Goal: Task Accomplishment & Management: Manage account settings

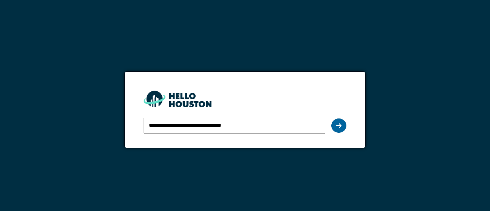
click at [342, 128] on div at bounding box center [338, 126] width 15 height 14
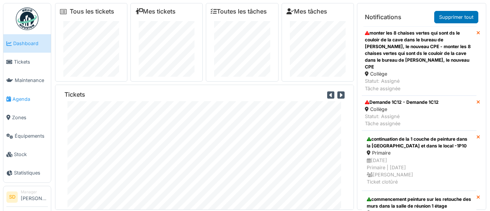
click at [23, 99] on span "Agenda" at bounding box center [29, 99] width 35 height 7
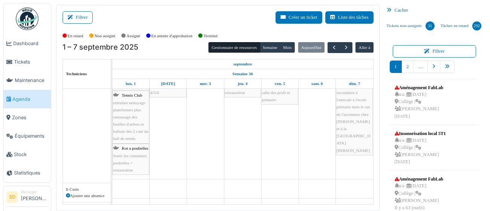
scroll to position [100, 0]
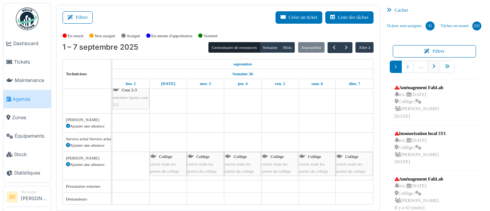
click at [432, 67] on icon "pager" at bounding box center [433, 66] width 3 height 5
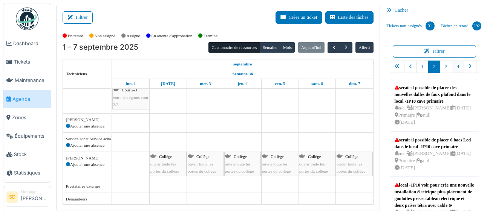
click at [460, 65] on link "4" at bounding box center [457, 67] width 12 height 12
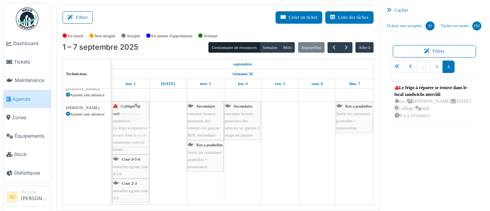
drag, startPoint x: 408, startPoint y: 95, endPoint x: 146, endPoint y: 117, distance: 262.3
click at [141, 120] on div "Filtrer Créer un ticket Liste des tâches Afficher les tâches non assignées *** …" at bounding box center [270, 108] width 436 height 206
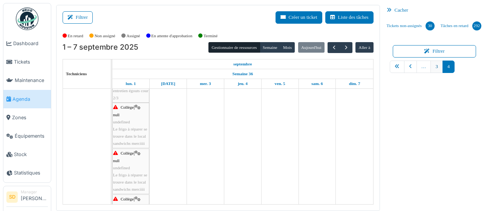
click at [436, 70] on link "3" at bounding box center [436, 67] width 12 height 12
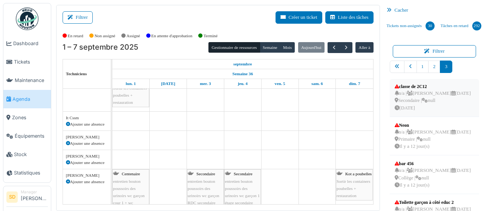
click at [411, 112] on div "n/a | Camille Deketelaere 18/07/2025 Secondaire | null Il y a 52 jour(s)" at bounding box center [432, 101] width 76 height 22
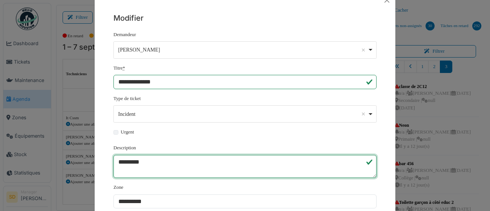
click at [182, 161] on textarea "**********" at bounding box center [244, 166] width 263 height 23
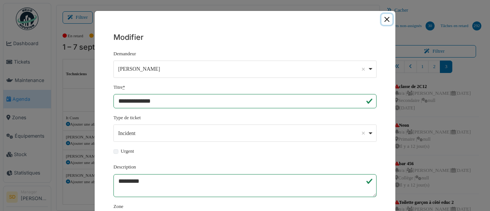
click at [387, 21] on button "Close" at bounding box center [386, 19] width 11 height 11
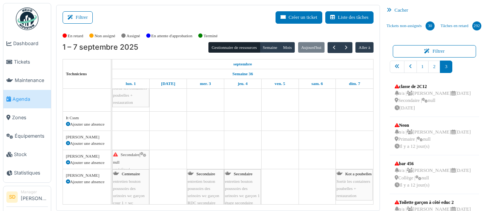
drag, startPoint x: 409, startPoint y: 120, endPoint x: 126, endPoint y: 157, distance: 285.6
click at [125, 159] on div "Filtrer Créer un ticket Liste des tâches Afficher les tâches non assignées *** …" at bounding box center [270, 108] width 436 height 206
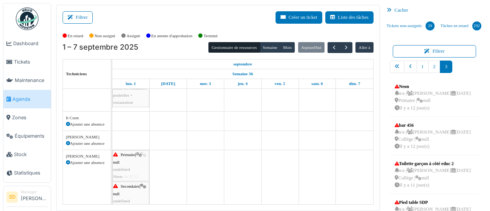
drag, startPoint x: 411, startPoint y: 121, endPoint x: 354, endPoint y: 159, distance: 69.0
click at [143, 163] on div "Filtrer Créer un ticket Liste des tâches Afficher les tâches non assignées *** …" at bounding box center [270, 108] width 436 height 206
drag, startPoint x: 408, startPoint y: 127, endPoint x: 164, endPoint y: 160, distance: 246.7
click at [164, 160] on div "Filtrer Créer un ticket Liste des tâches Afficher les tâches non assignées *** …" at bounding box center [270, 108] width 436 height 206
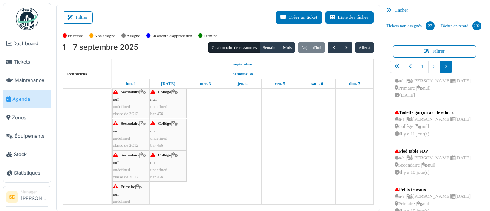
scroll to position [376, 0]
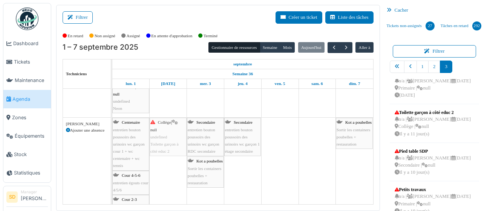
drag, startPoint x: 412, startPoint y: 123, endPoint x: 489, endPoint y: 121, distance: 77.2
click at [166, 132] on div "Filtrer Créer un ticket Liste des tâches Afficher les tâches non assignées *** …" at bounding box center [270, 108] width 436 height 206
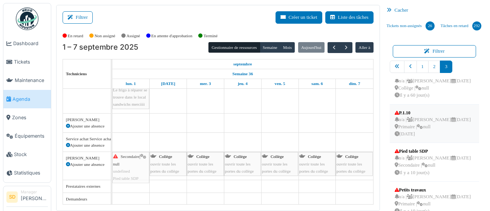
drag, startPoint x: 401, startPoint y: 136, endPoint x: 469, endPoint y: 136, distance: 68.5
click at [136, 159] on div "Filtrer Créer un ticket Liste des tâches Afficher les tâches non assignées *** …" at bounding box center [270, 108] width 436 height 206
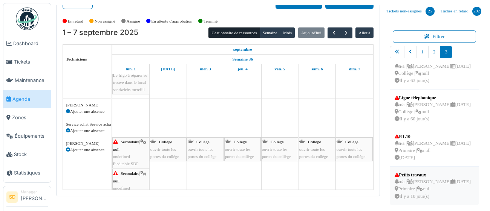
click at [411, 172] on div "Petits travaux" at bounding box center [432, 175] width 76 height 7
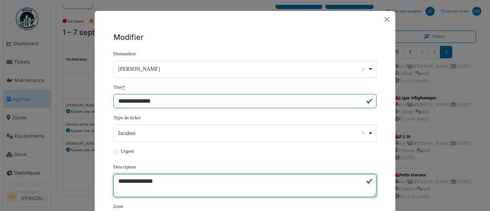
click at [354, 187] on textarea "**********" at bounding box center [244, 185] width 263 height 23
drag, startPoint x: 354, startPoint y: 181, endPoint x: 332, endPoint y: 180, distance: 22.6
click at [328, 189] on textarea "**********" at bounding box center [244, 185] width 263 height 23
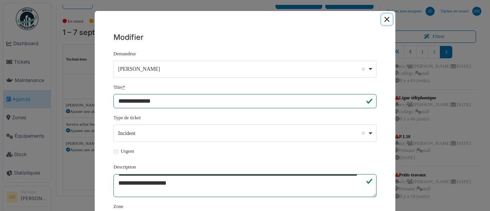
click at [387, 21] on button "Close" at bounding box center [386, 19] width 11 height 11
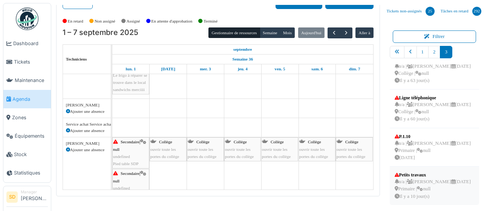
click at [419, 178] on div "n/a | Camille Deketelaere 29/08/2025 Primaire | null Il y a 10 jour(s)" at bounding box center [432, 189] width 76 height 22
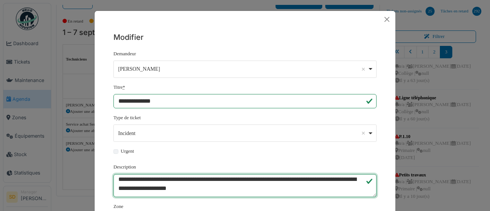
scroll to position [99, 0]
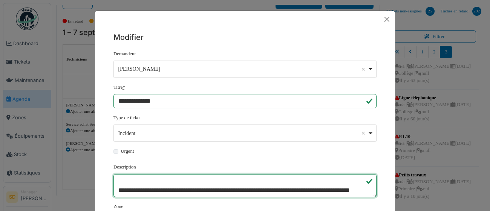
drag, startPoint x: 119, startPoint y: 184, endPoint x: 218, endPoint y: 174, distance: 99.6
click at [218, 185] on textarea "**********" at bounding box center [244, 185] width 263 height 23
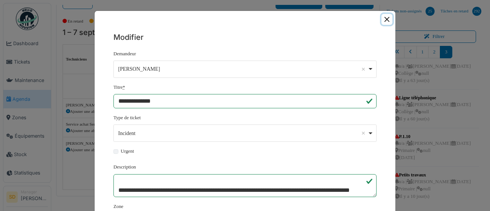
click at [388, 20] on button "Close" at bounding box center [386, 19] width 11 height 11
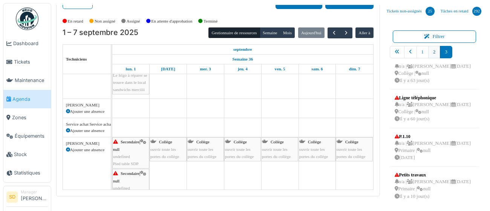
click at [435, 56] on link "2" at bounding box center [434, 52] width 12 height 12
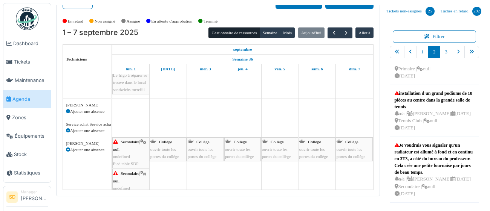
scroll to position [348, 0]
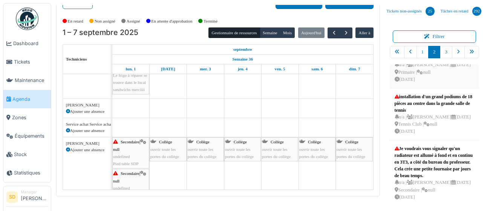
click at [416, 61] on div "serait-il possible d'installer toute la sono + micro baffles au 1 étage de l’éc…" at bounding box center [434, 51] width 80 height 20
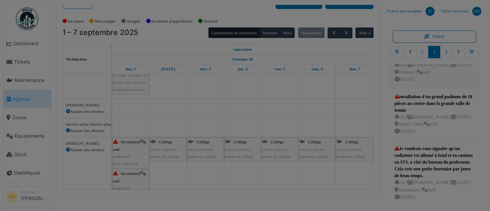
click at [427, 103] on body "Dashboard Tickets Maintenance Agenda Zones Équipements Stock Statistiques SD Ma…" at bounding box center [245, 105] width 490 height 211
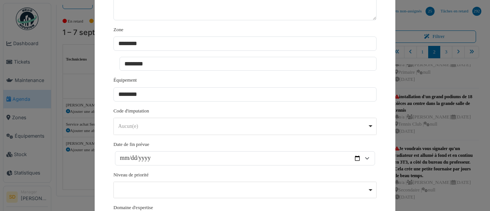
scroll to position [308, 0]
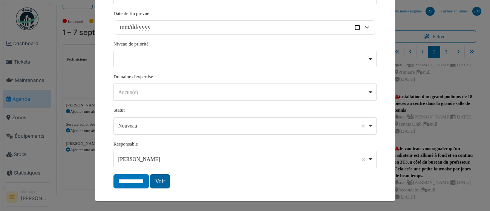
click at [166, 182] on link "Voir" at bounding box center [160, 181] width 20 height 14
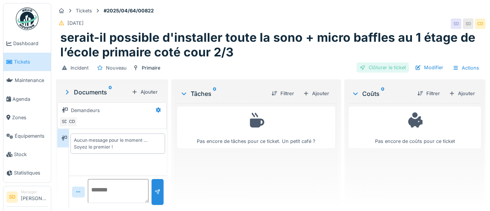
click at [393, 69] on div "Clôturer le ticket" at bounding box center [382, 68] width 52 height 10
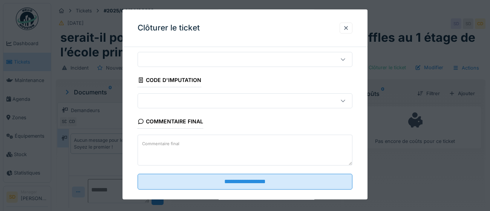
scroll to position [32, 0]
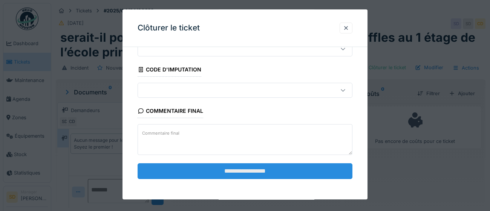
click at [291, 172] on input "**********" at bounding box center [244, 171] width 215 height 16
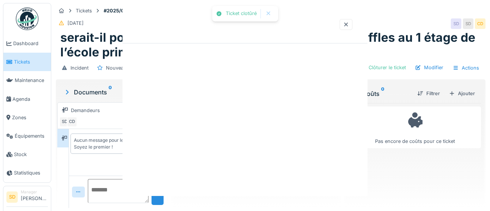
scroll to position [6, 0]
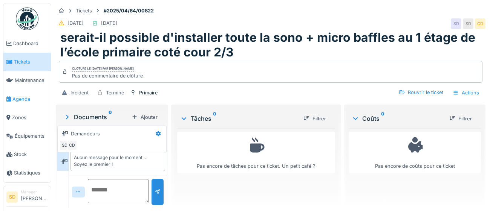
click at [20, 98] on span "Agenda" at bounding box center [29, 99] width 35 height 7
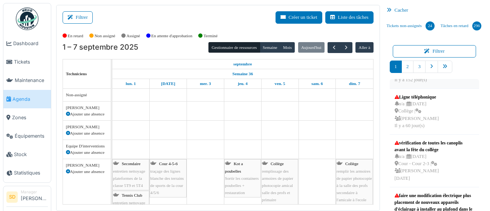
scroll to position [332, 0]
click at [417, 149] on div "vérification de toutes les canoplis avant la fête du collège" at bounding box center [434, 146] width 80 height 14
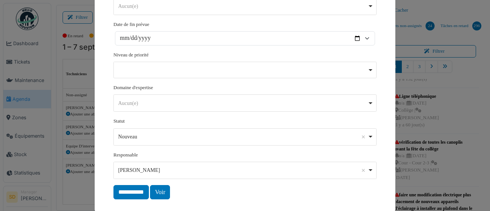
scroll to position [308, 0]
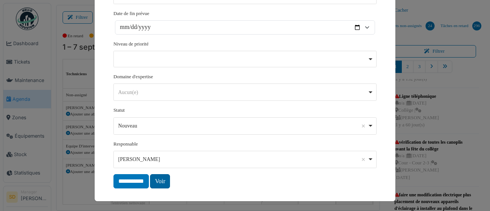
click at [166, 181] on link "Voir" at bounding box center [160, 181] width 20 height 14
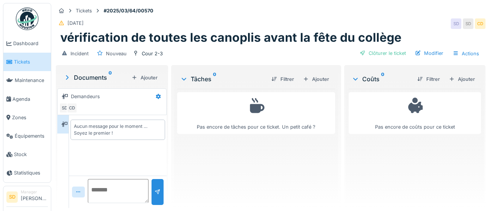
drag, startPoint x: 381, startPoint y: 52, endPoint x: 381, endPoint y: 57, distance: 4.9
click at [381, 51] on div "Clôturer le ticket" at bounding box center [382, 53] width 52 height 10
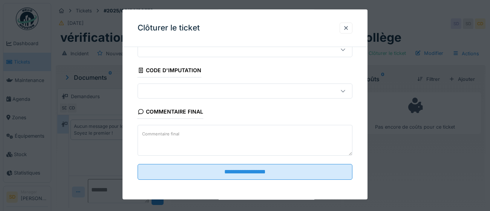
scroll to position [32, 0]
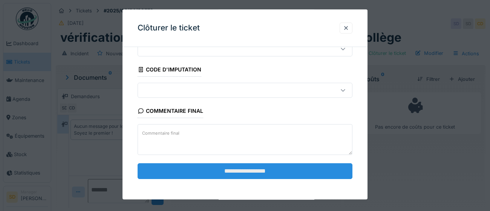
click at [289, 174] on input "**********" at bounding box center [244, 171] width 215 height 16
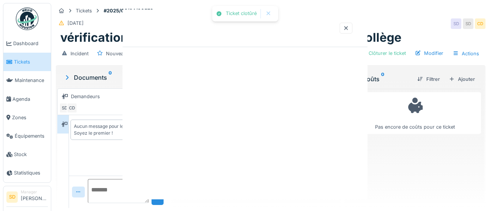
scroll to position [0, 0]
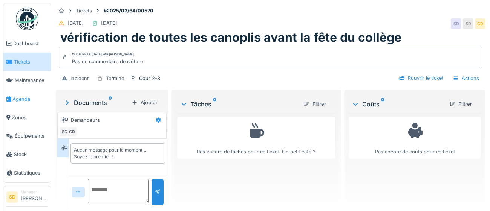
click at [17, 101] on span "Agenda" at bounding box center [29, 99] width 35 height 7
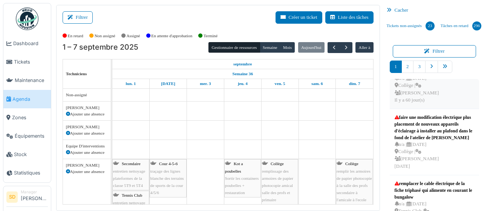
scroll to position [358, 0]
click at [426, 131] on div "faire une modification électrique plus placement de nouveaux appareils d'éclair…" at bounding box center [434, 127] width 80 height 27
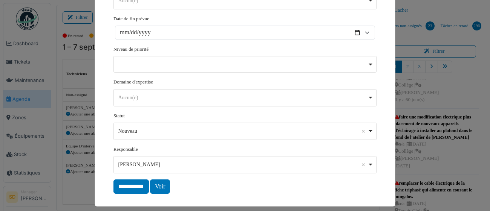
scroll to position [288, 0]
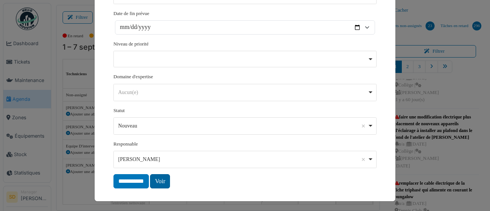
click at [167, 186] on link "Voir" at bounding box center [160, 181] width 20 height 14
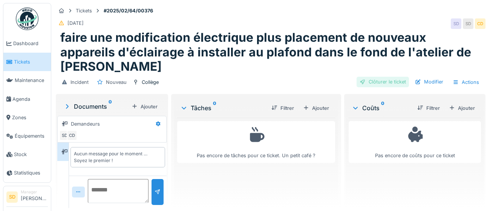
click at [383, 77] on div "Clôturer le ticket" at bounding box center [382, 82] width 52 height 10
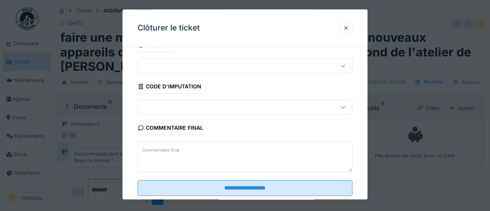
scroll to position [32, 0]
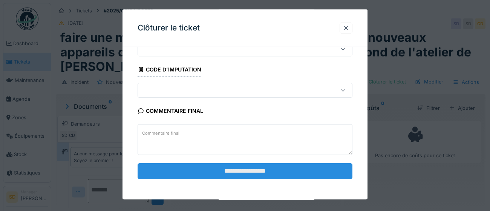
click at [245, 171] on input "**********" at bounding box center [244, 171] width 215 height 16
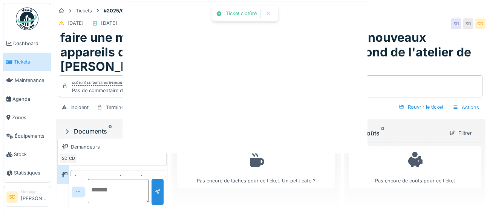
scroll to position [6, 0]
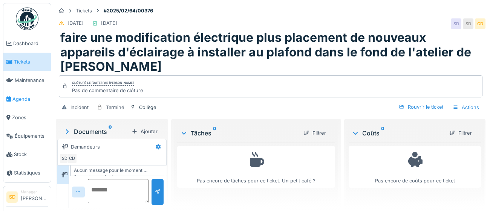
click at [23, 99] on span "Agenda" at bounding box center [29, 99] width 35 height 7
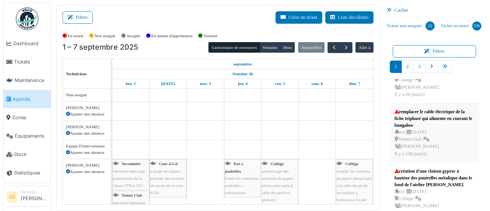
scroll to position [364, 0]
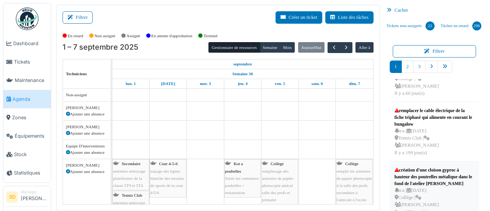
click at [423, 178] on div "création d'une cloison gyproc à hauteur des poutrelles métalique dans le fond d…" at bounding box center [434, 177] width 80 height 20
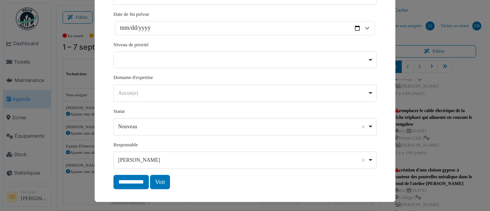
scroll to position [288, 0]
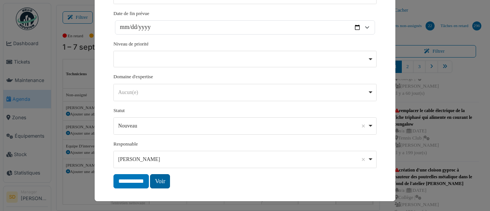
click at [164, 182] on link "Voir" at bounding box center [160, 181] width 20 height 14
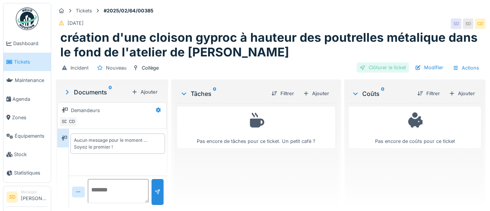
click at [380, 70] on div "Clôturer le ticket" at bounding box center [382, 68] width 52 height 10
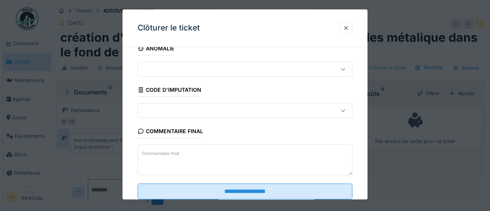
scroll to position [32, 0]
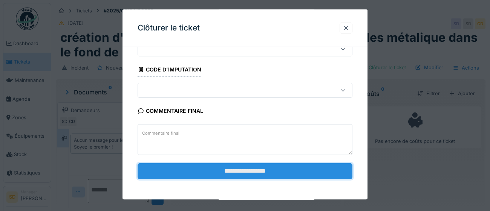
click at [208, 171] on input "**********" at bounding box center [244, 171] width 215 height 16
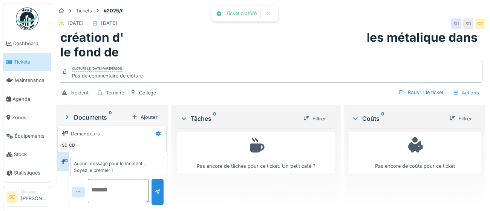
scroll to position [6, 0]
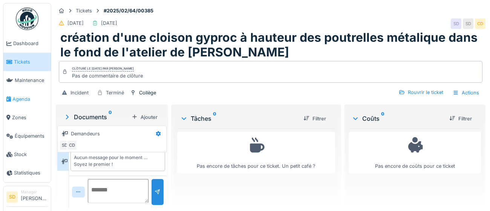
click at [24, 99] on span "Agenda" at bounding box center [29, 99] width 35 height 7
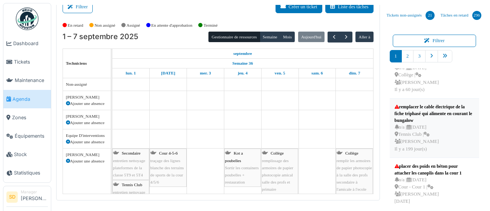
scroll to position [15, 0]
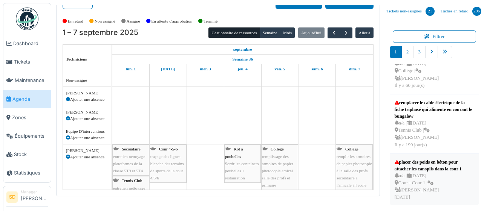
click at [412, 172] on div "n/a | 11/04/2025 Cour - Cour 1 | Camille Deketelaere Il y a 150 jour(s)" at bounding box center [434, 186] width 80 height 29
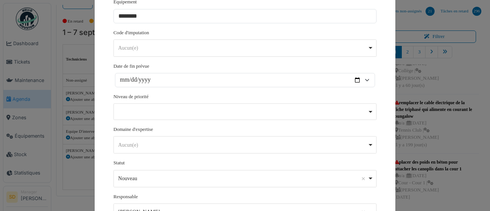
scroll to position [308, 0]
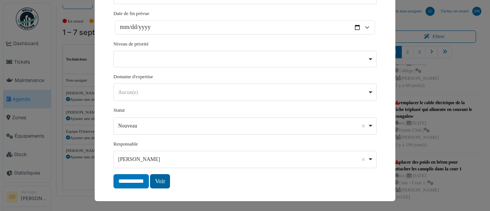
click at [163, 181] on link "Voir" at bounding box center [160, 181] width 20 height 14
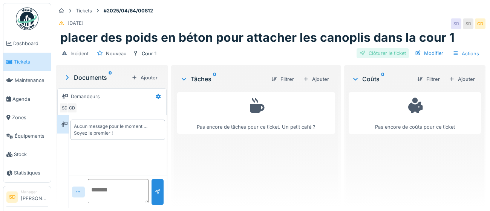
click at [392, 55] on div "Clôturer le ticket" at bounding box center [382, 53] width 52 height 10
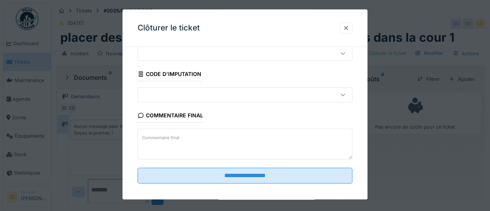
scroll to position [32, 0]
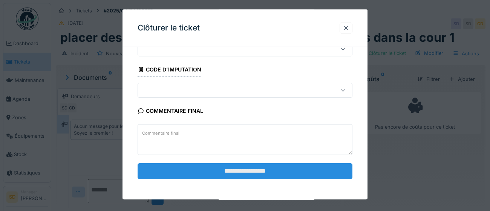
click at [269, 169] on input "**********" at bounding box center [244, 171] width 215 height 16
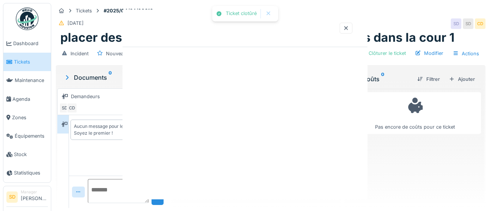
scroll to position [0, 0]
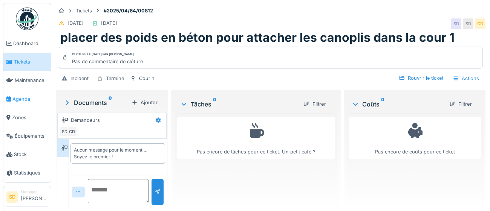
click at [22, 99] on span "Agenda" at bounding box center [29, 99] width 35 height 7
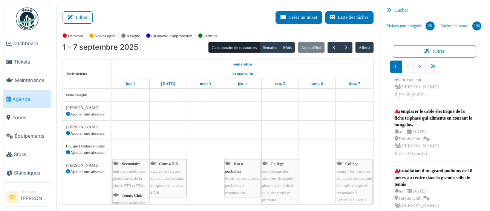
scroll to position [364, 0]
click at [424, 172] on div "installation d'un grand podiums de 18 pièces au centre dans la grande salle de …" at bounding box center [434, 177] width 80 height 20
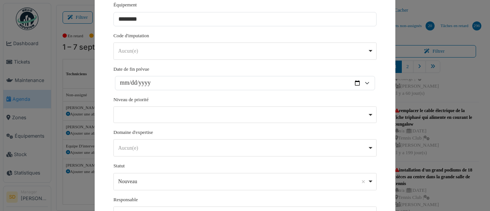
scroll to position [308, 0]
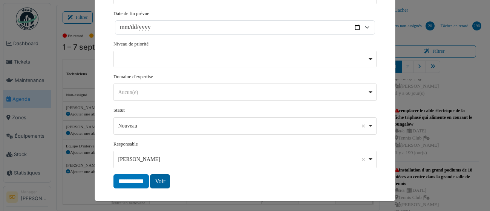
click at [165, 182] on link "Voir" at bounding box center [160, 181] width 20 height 14
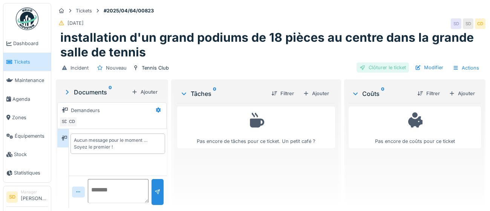
click at [389, 68] on div "Clôturer le ticket" at bounding box center [382, 68] width 52 height 10
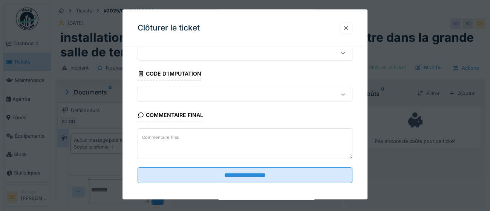
scroll to position [32, 0]
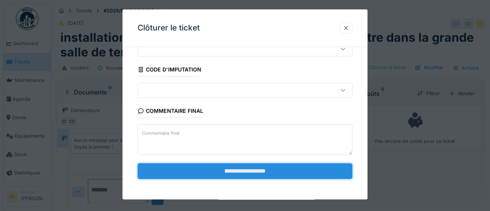
click at [240, 172] on input "**********" at bounding box center [244, 171] width 215 height 16
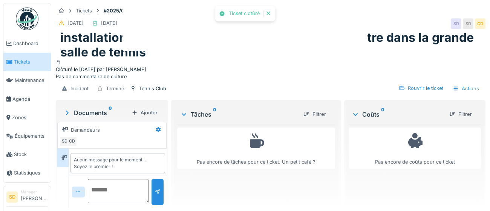
scroll to position [6, 0]
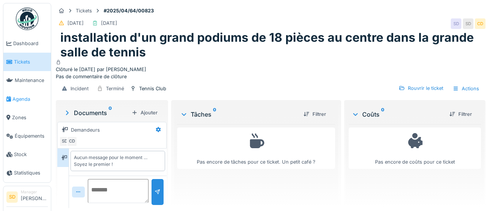
click at [26, 101] on span "Agenda" at bounding box center [29, 99] width 35 height 7
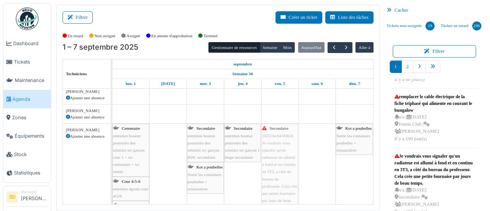
drag, startPoint x: 420, startPoint y: 167, endPoint x: 296, endPoint y: 139, distance: 127.4
click at [289, 138] on div "Filtrer Créer un ticket Liste des tâches Afficher les tâches non assignées *** …" at bounding box center [270, 108] width 436 height 206
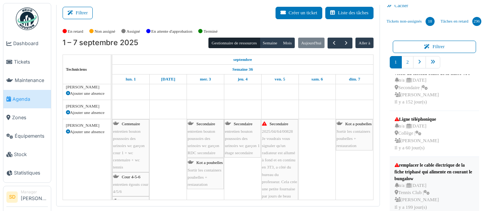
scroll to position [15, 0]
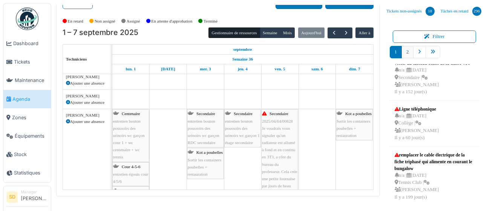
click at [410, 53] on link "2" at bounding box center [407, 52] width 12 height 12
